Goal: Browse casually: Explore the website without a specific task or goal

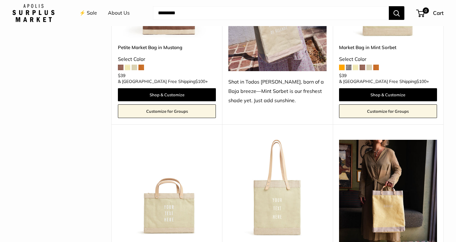
scroll to position [454, 0]
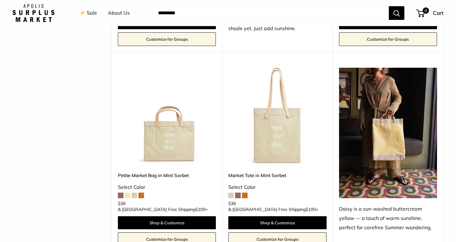
click at [0, 0] on img at bounding box center [0, 0] width 0 height 0
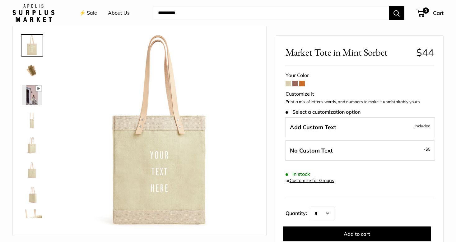
scroll to position [24, 0]
click at [30, 71] on img at bounding box center [32, 71] width 20 height 20
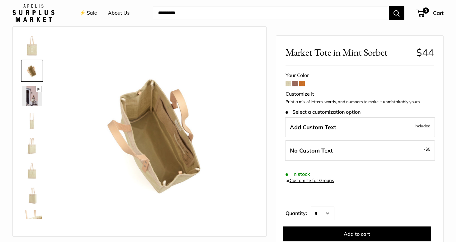
click at [29, 96] on img at bounding box center [32, 96] width 20 height 20
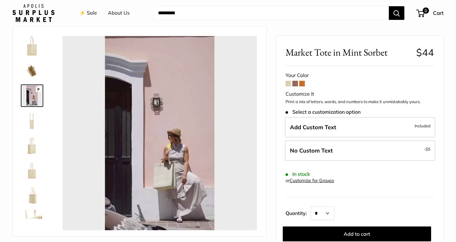
type input "*"
click at [29, 118] on img at bounding box center [32, 121] width 20 height 20
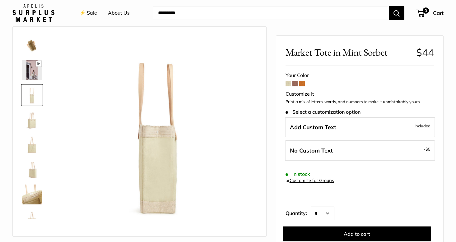
click at [29, 118] on img at bounding box center [32, 120] width 20 height 20
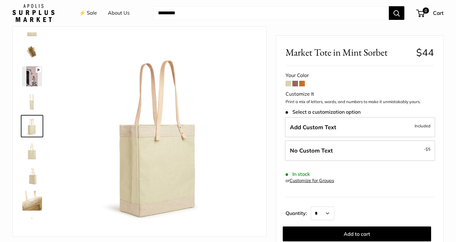
click at [33, 147] on img at bounding box center [32, 151] width 20 height 20
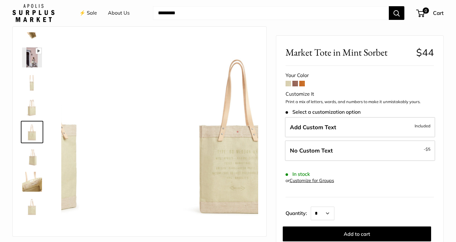
scroll to position [40, 0]
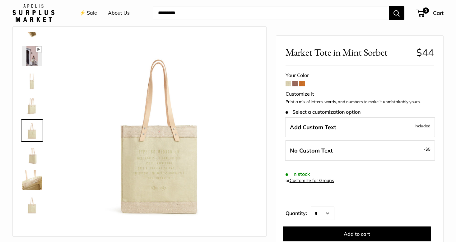
click at [32, 160] on img at bounding box center [32, 156] width 20 height 20
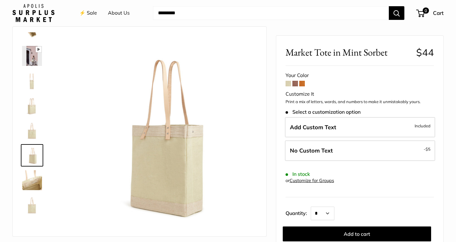
click at [35, 188] on img at bounding box center [32, 180] width 20 height 20
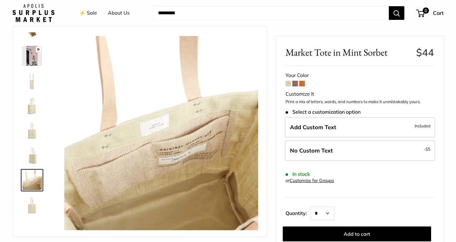
click at [36, 201] on img at bounding box center [32, 205] width 20 height 20
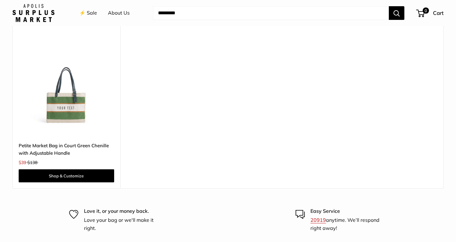
scroll to position [878, 0]
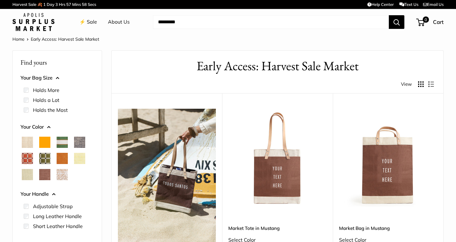
click at [92, 21] on link "⚡️ Sale" at bounding box center [88, 21] width 18 height 9
